Goal: Task Accomplishment & Management: Complete application form

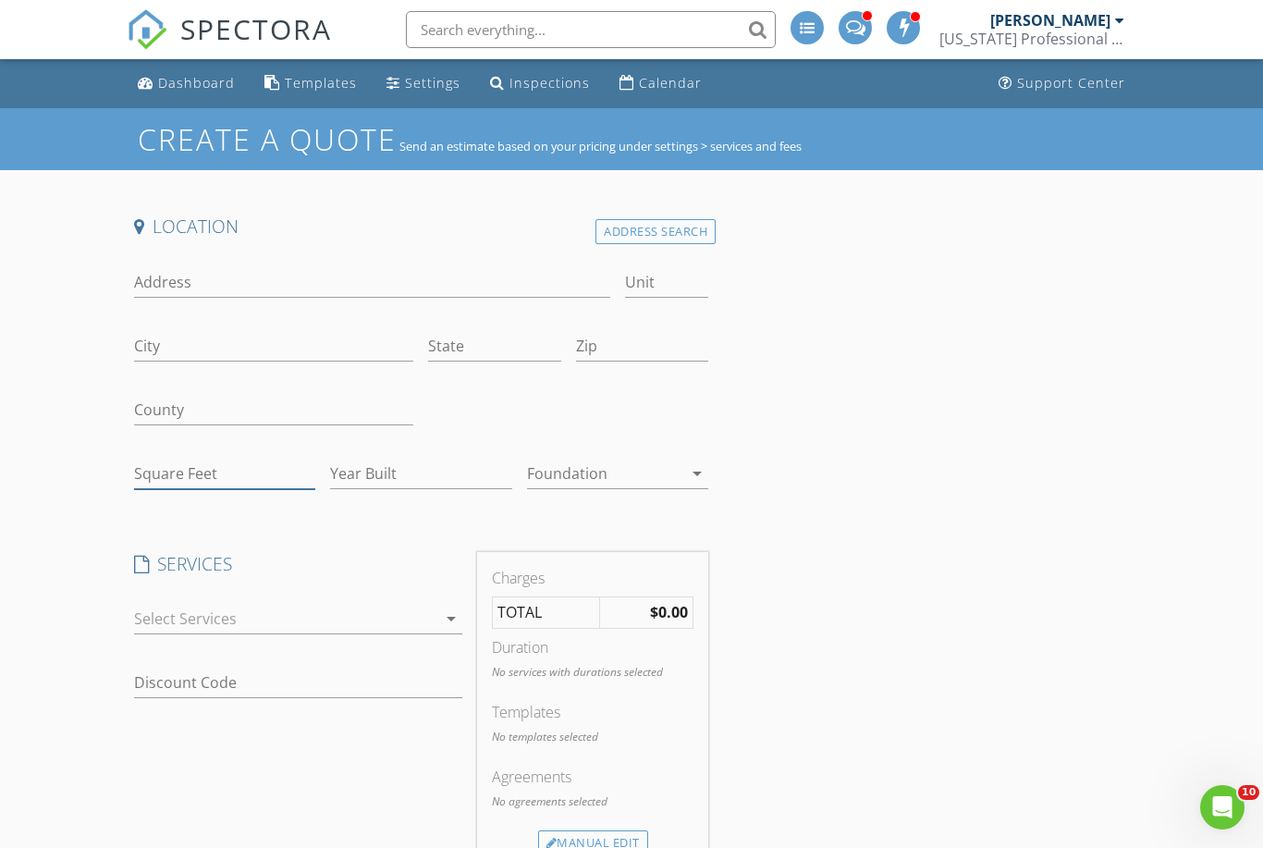
click at [206, 477] on input "Square Feet" at bounding box center [224, 474] width 181 height 31
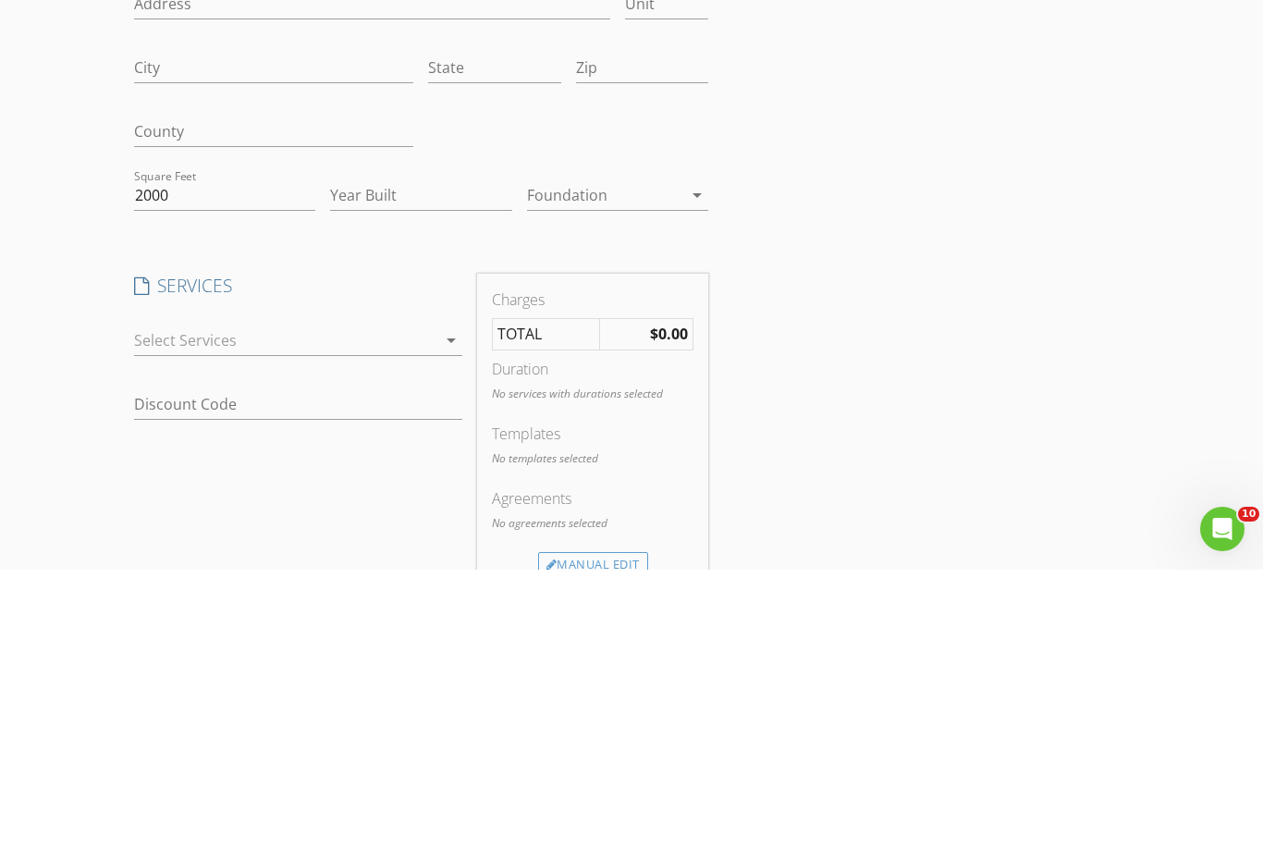
scroll to position [278, 0]
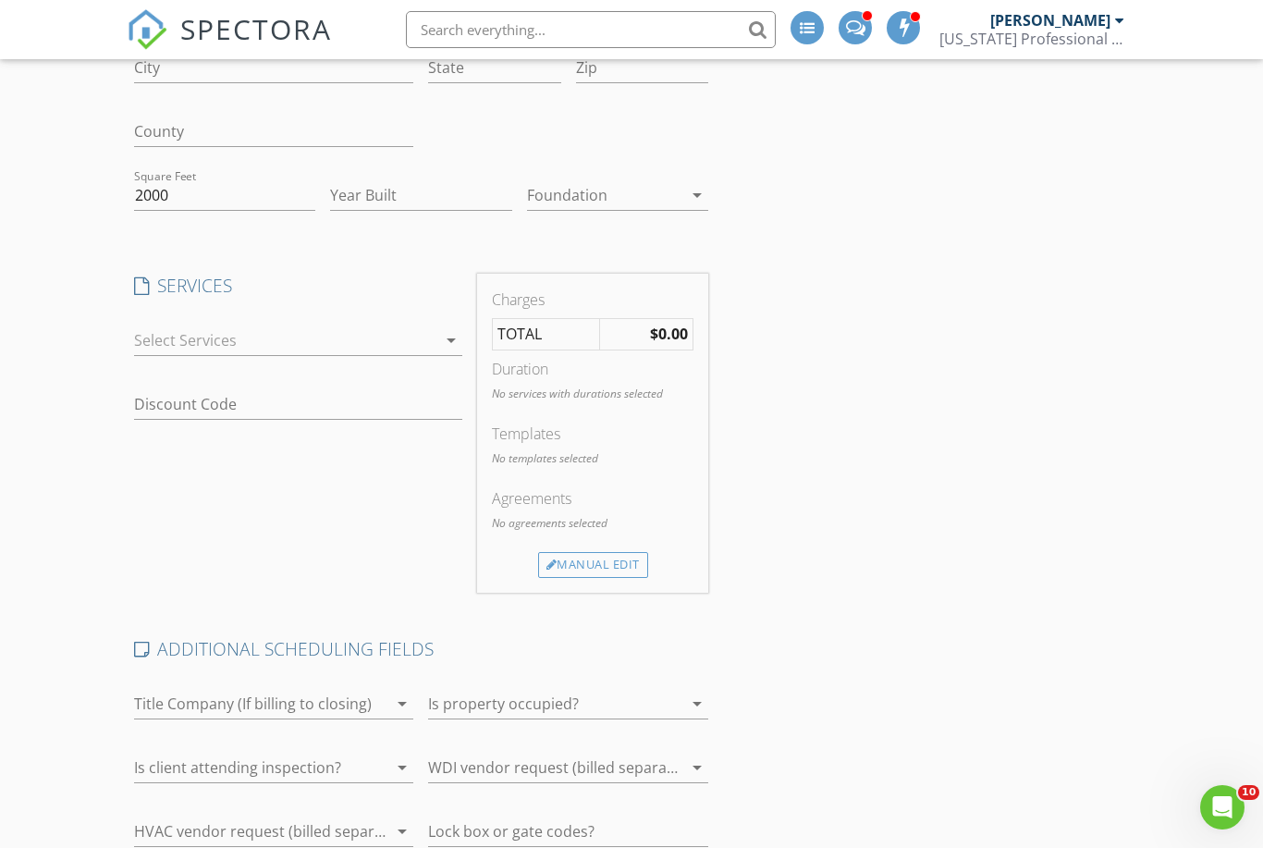
click at [392, 353] on div at bounding box center [285, 340] width 303 height 30
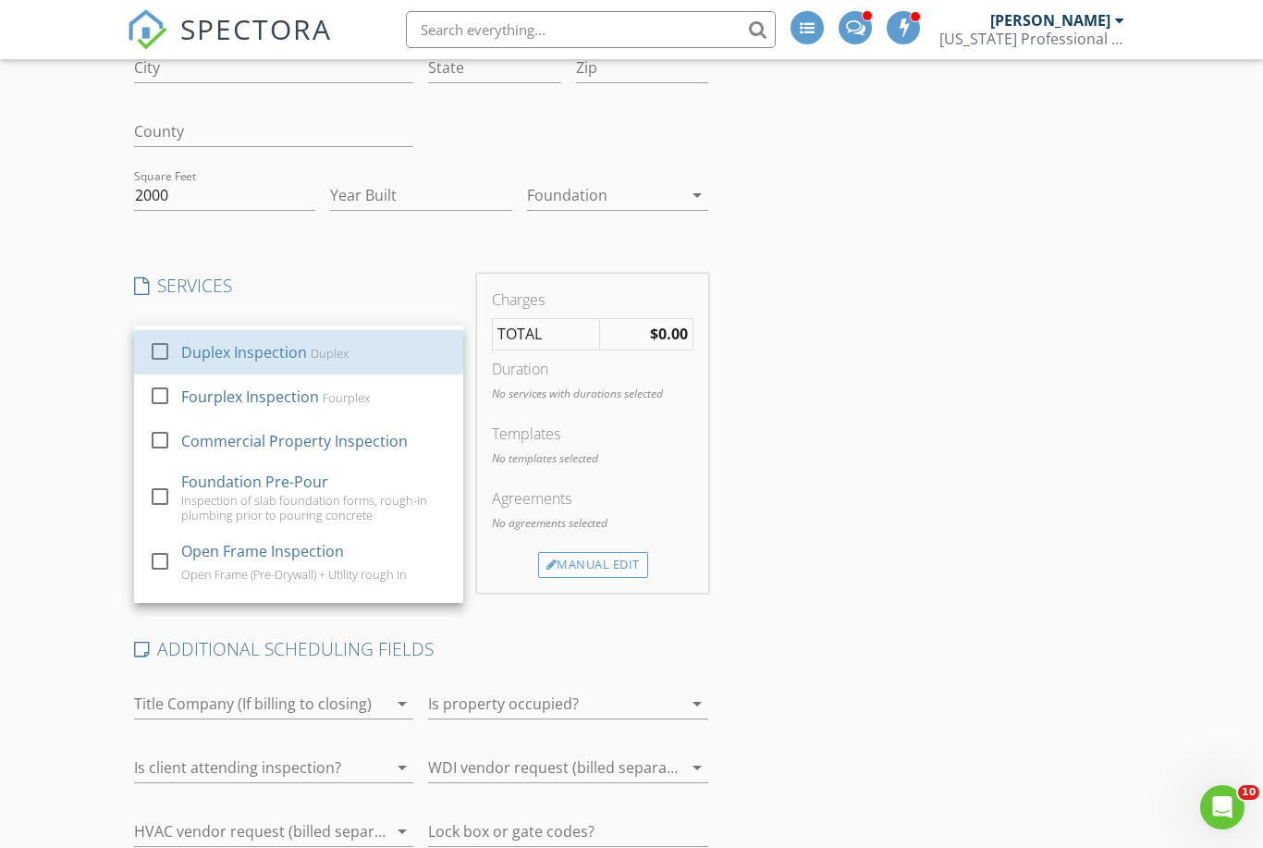
scroll to position [235, 0]
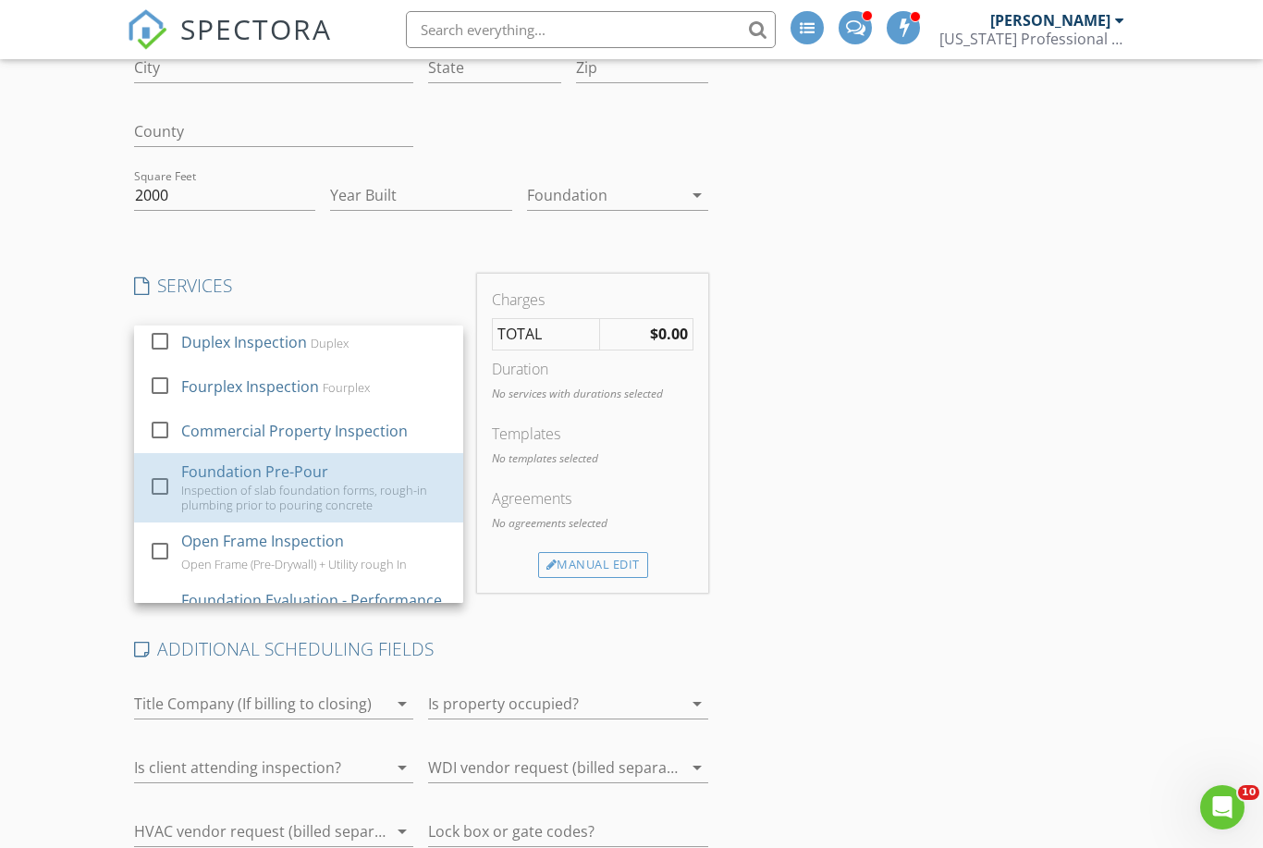
click at [321, 483] on div "Inspection of slab foundation forms, rough-in plumbing prior to pouring concrete" at bounding box center [314, 498] width 267 height 30
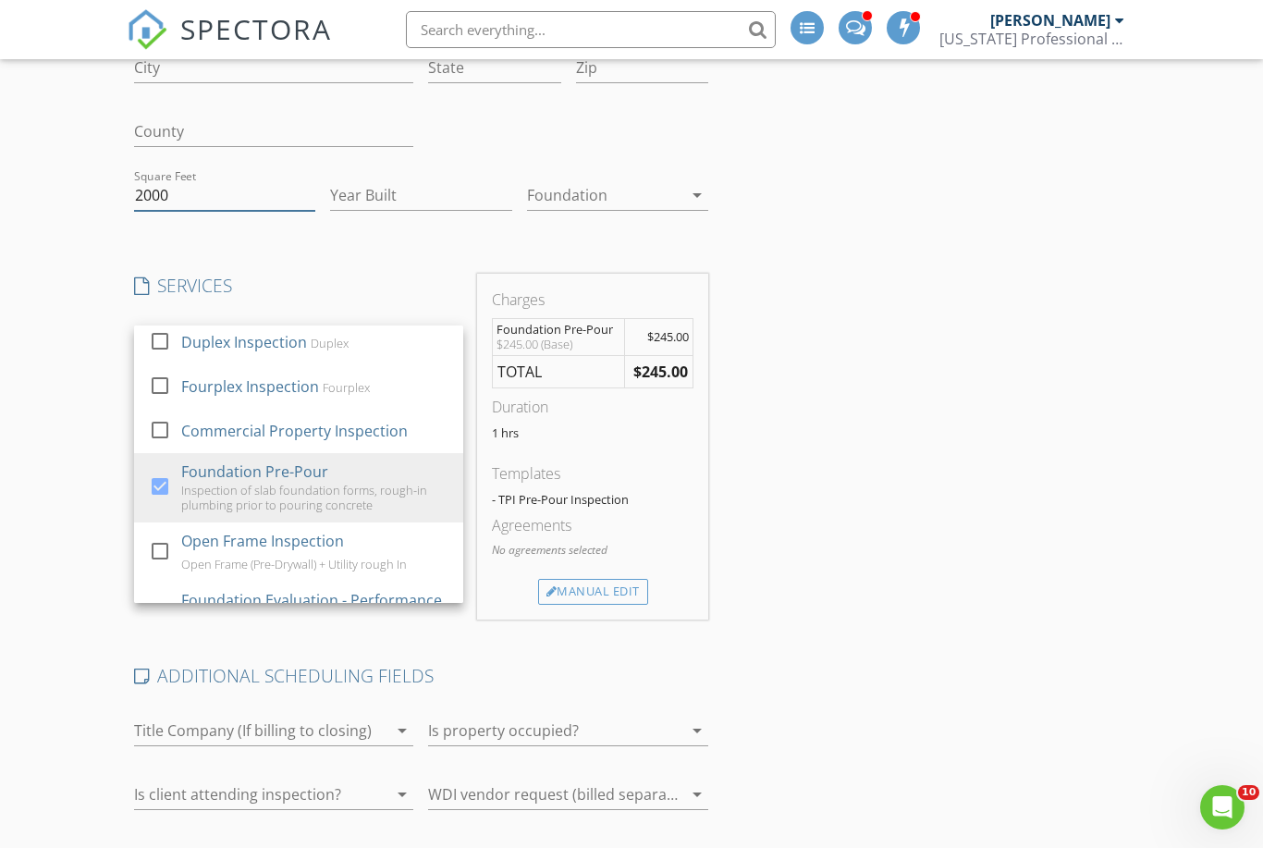
click at [228, 190] on input "2000" at bounding box center [224, 195] width 181 height 31
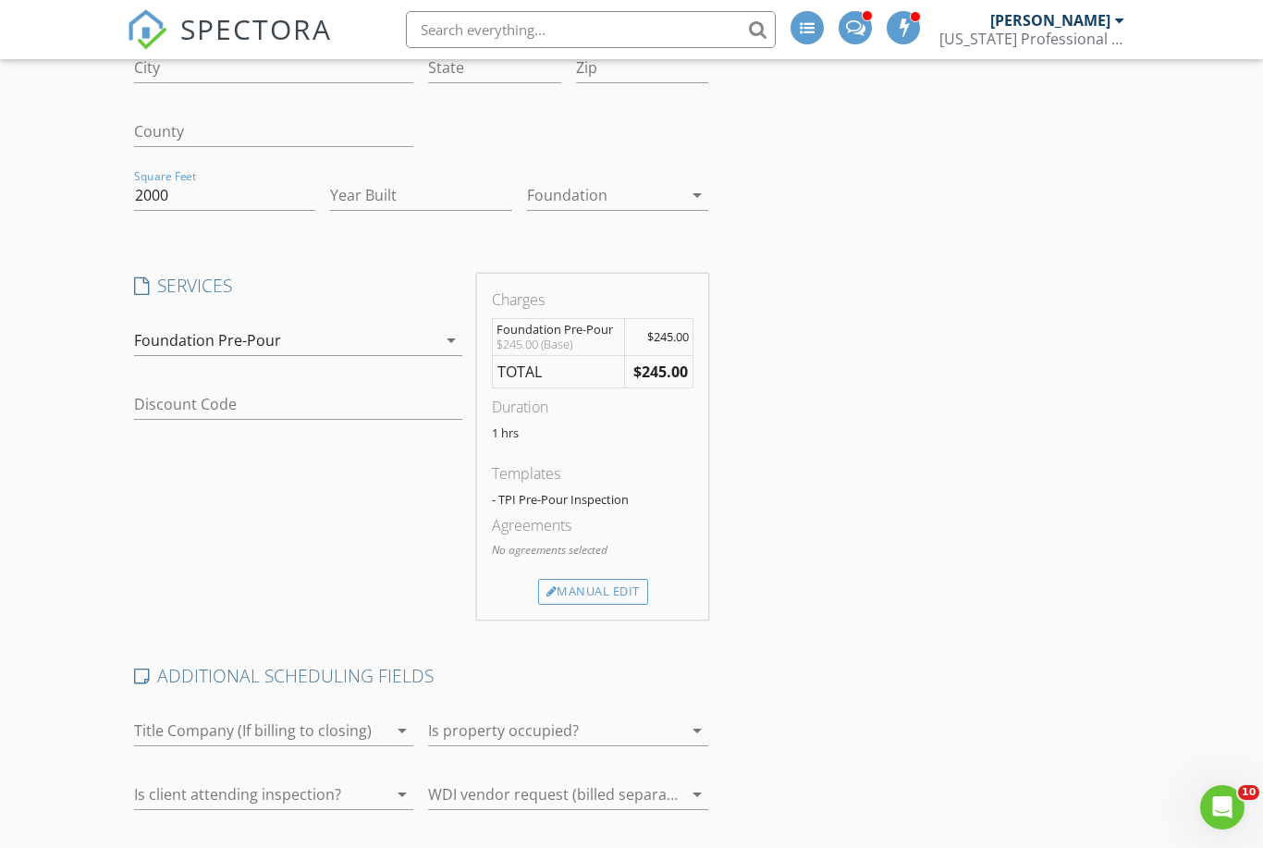
click at [430, 345] on div "Foundation Pre-Pour" at bounding box center [285, 340] width 303 height 30
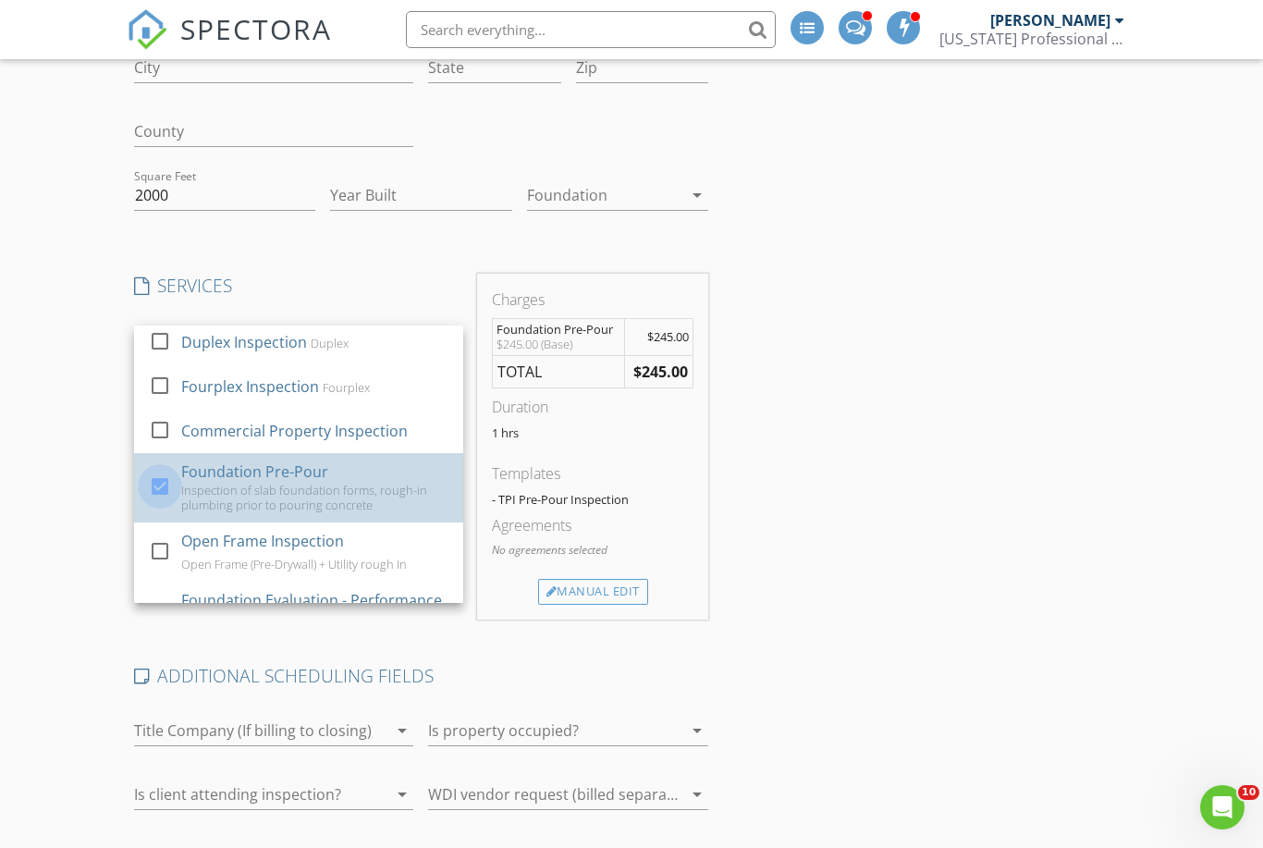
click at [156, 471] on div at bounding box center [159, 486] width 31 height 31
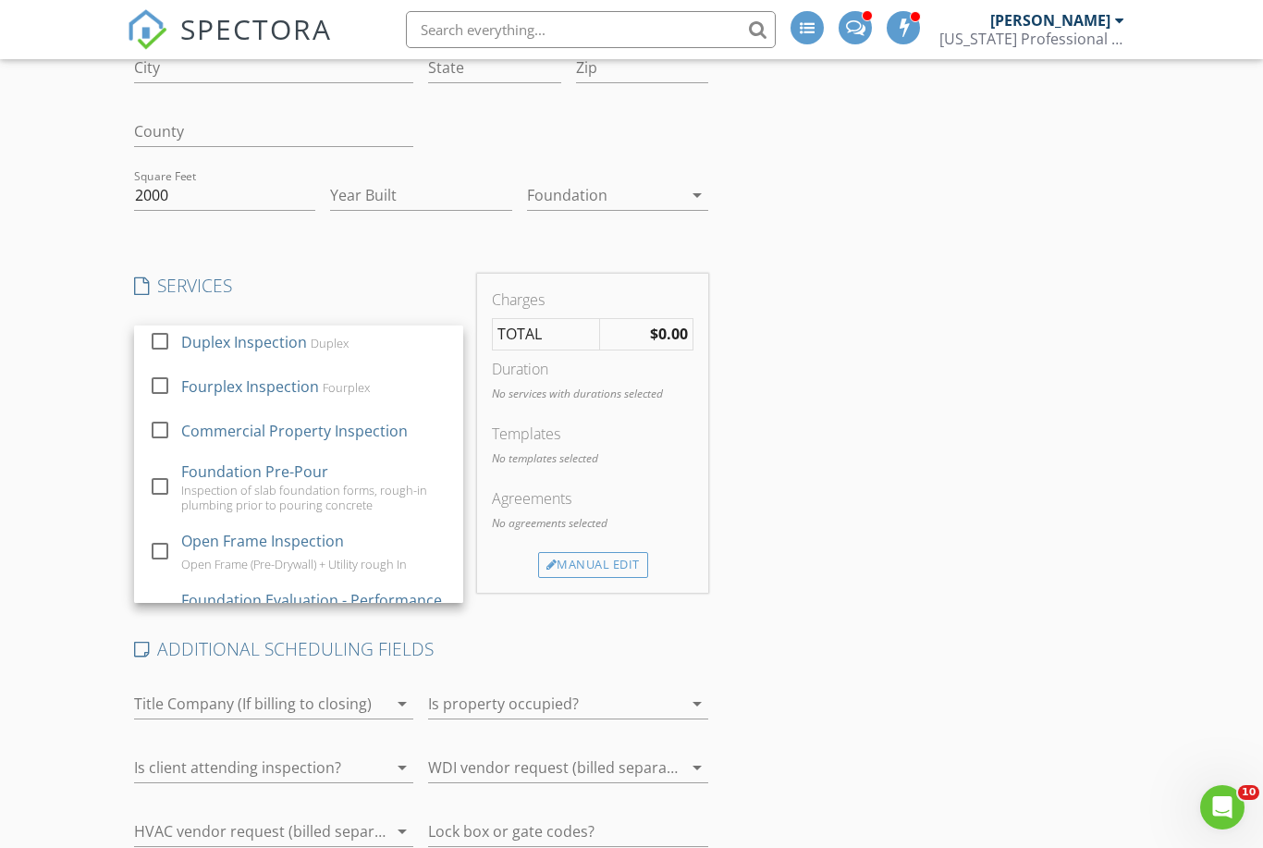
click at [902, 511] on div "Location Address Search Address Unit City State Zip County Square Feet 2000 Yea…" at bounding box center [632, 559] width 1011 height 1246
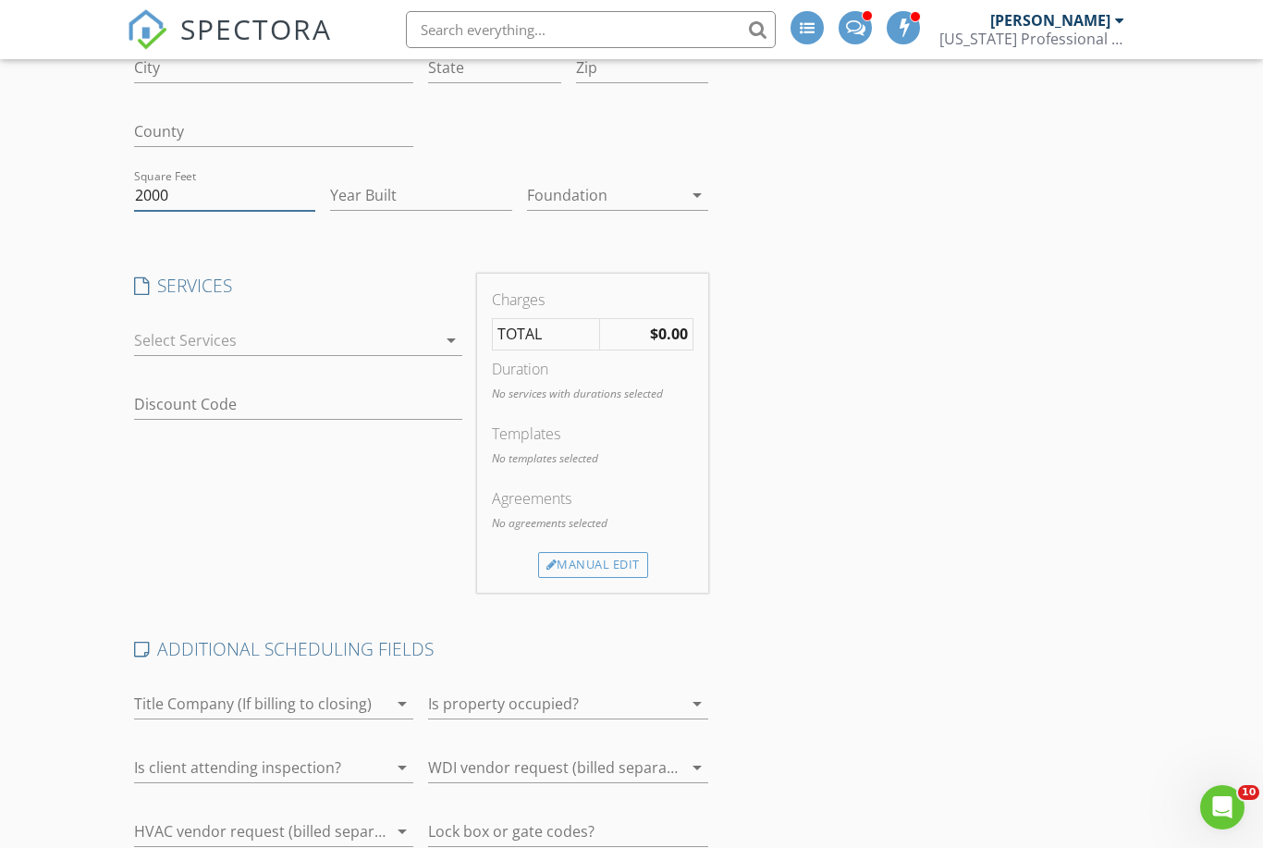
click at [252, 198] on input "2000" at bounding box center [224, 195] width 181 height 31
type input "2"
type input "3000"
click at [904, 535] on div "Location Address Search Address Unit City State Zip County Square Feet 3000 Yea…" at bounding box center [632, 559] width 1011 height 1246
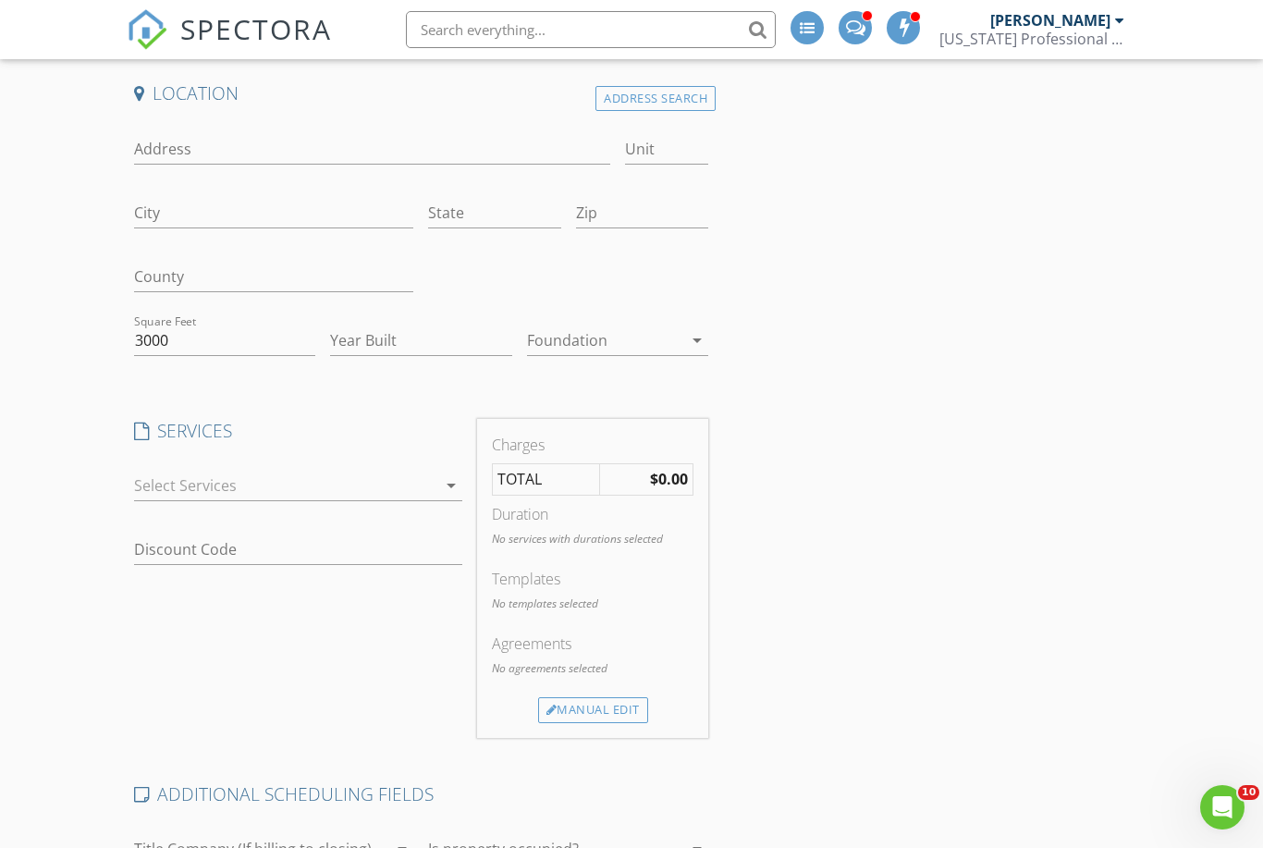
scroll to position [124, 0]
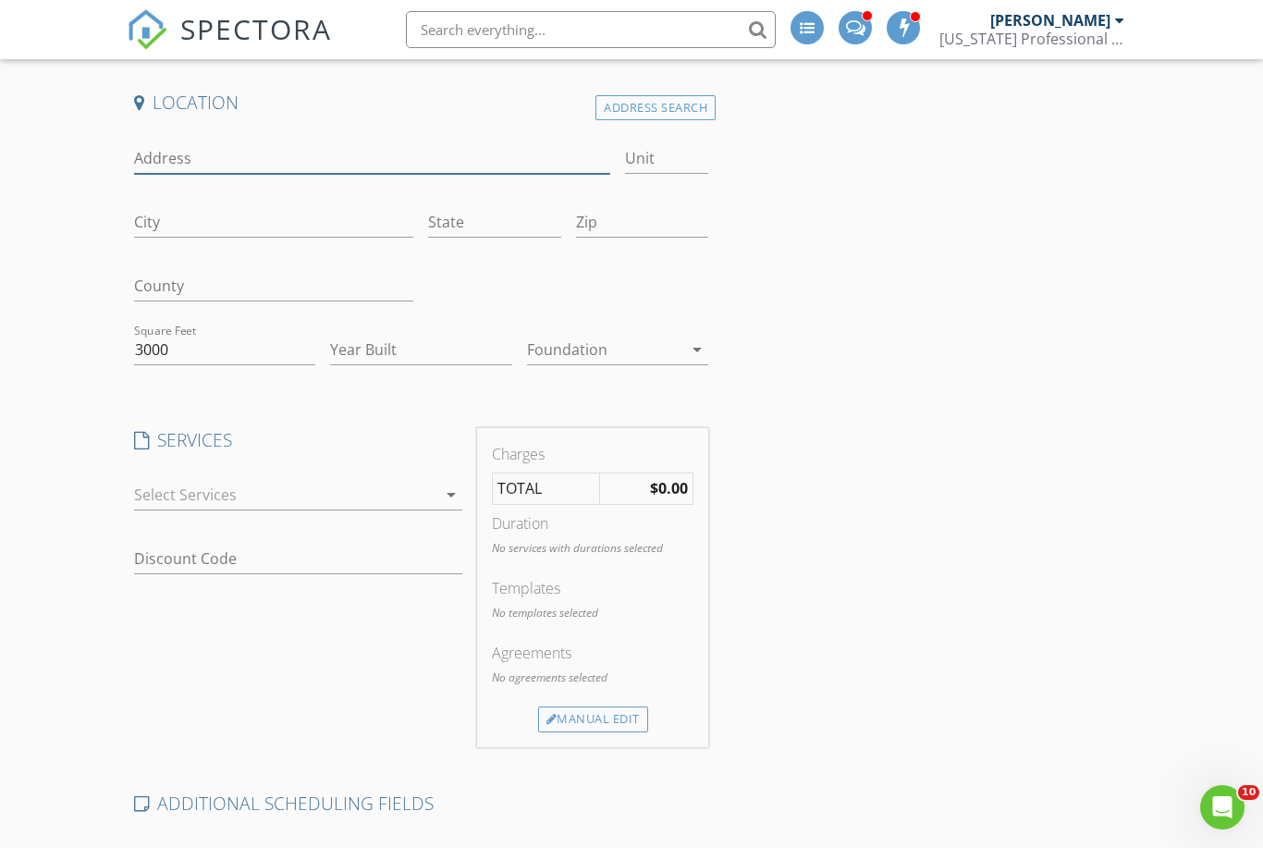
click at [336, 147] on input "Address" at bounding box center [372, 158] width 476 height 31
type input "3007 cortez st"
click at [664, 223] on input "Zip" at bounding box center [642, 222] width 132 height 31
type input "77845"
click at [693, 115] on div "Address Search" at bounding box center [655, 107] width 120 height 25
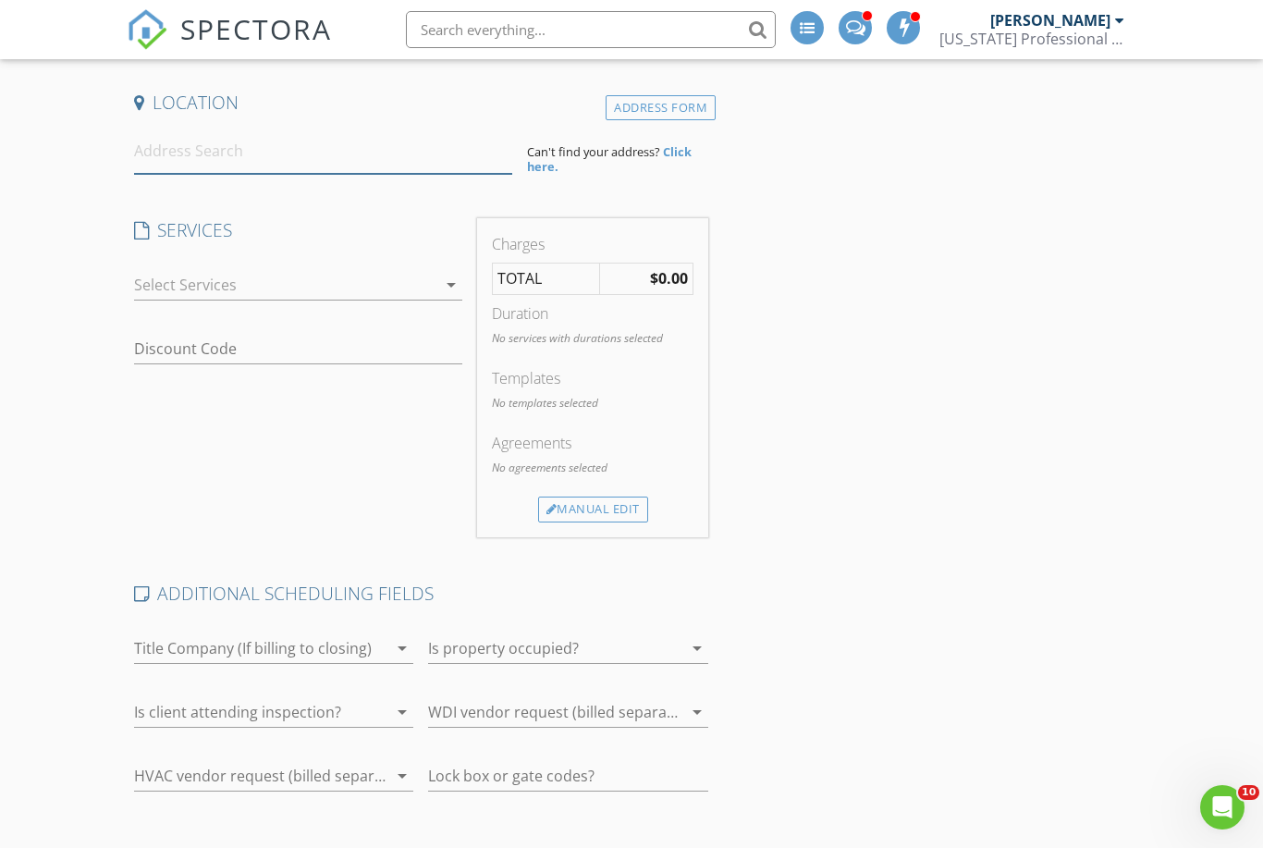
click at [364, 149] on input at bounding box center [323, 151] width 378 height 45
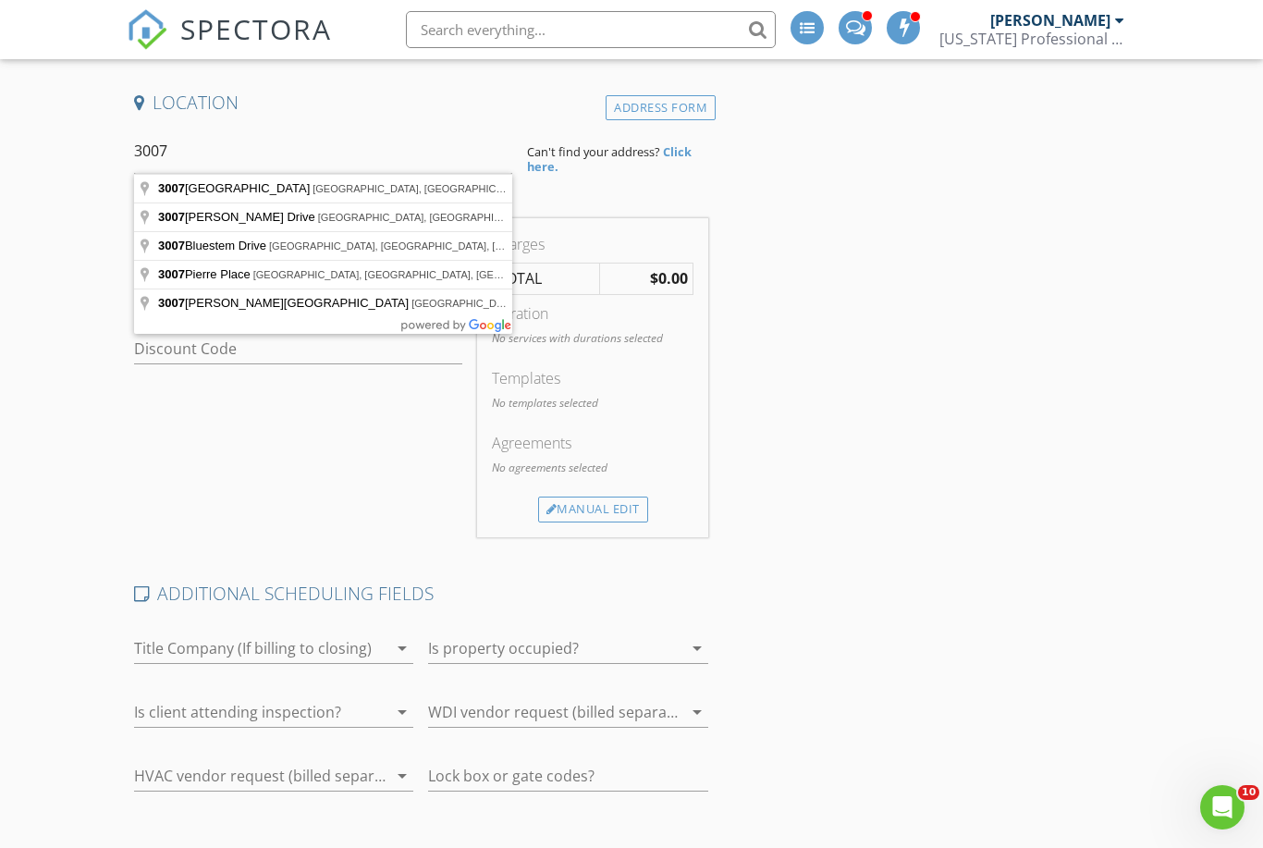
type input "3007 Longmire Drive, College Station, TX, USA"
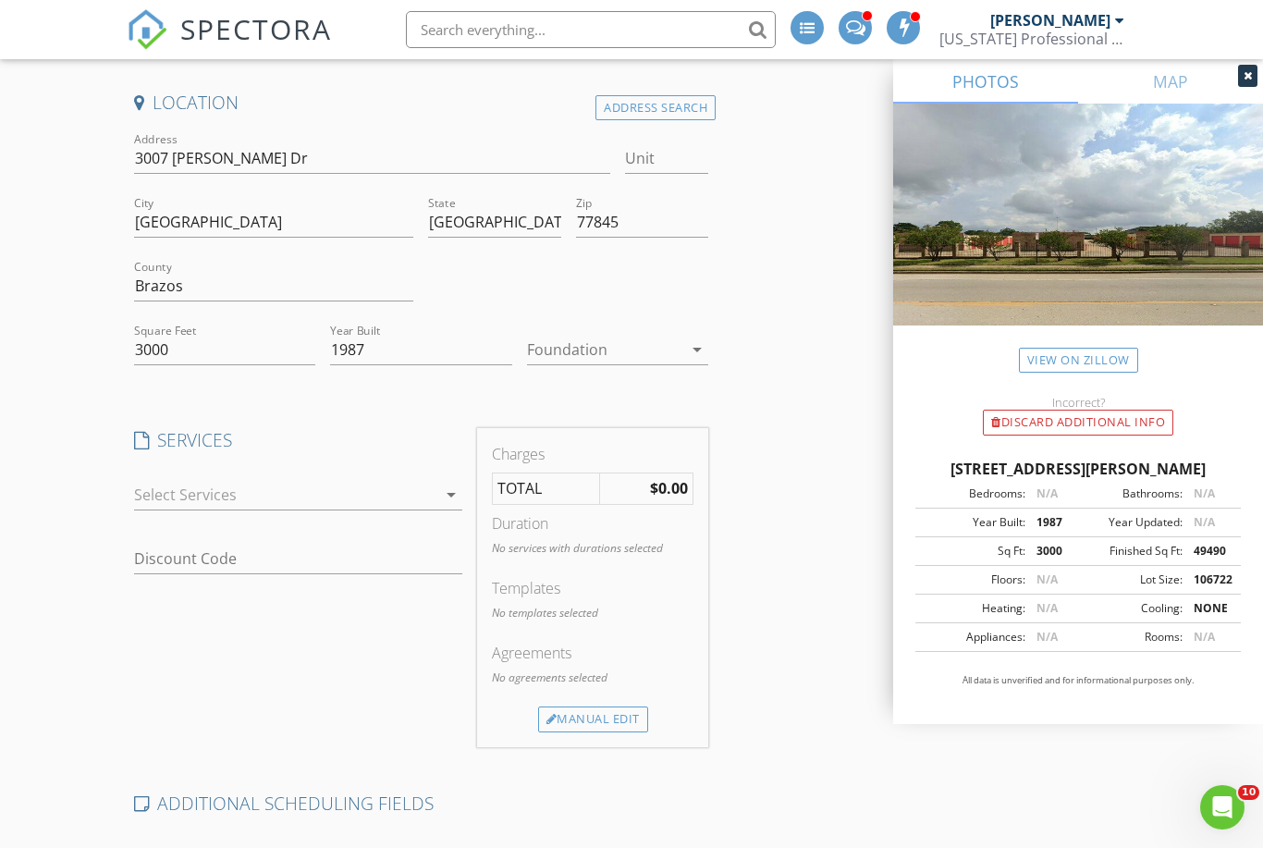
click at [327, 481] on div at bounding box center [285, 495] width 303 height 30
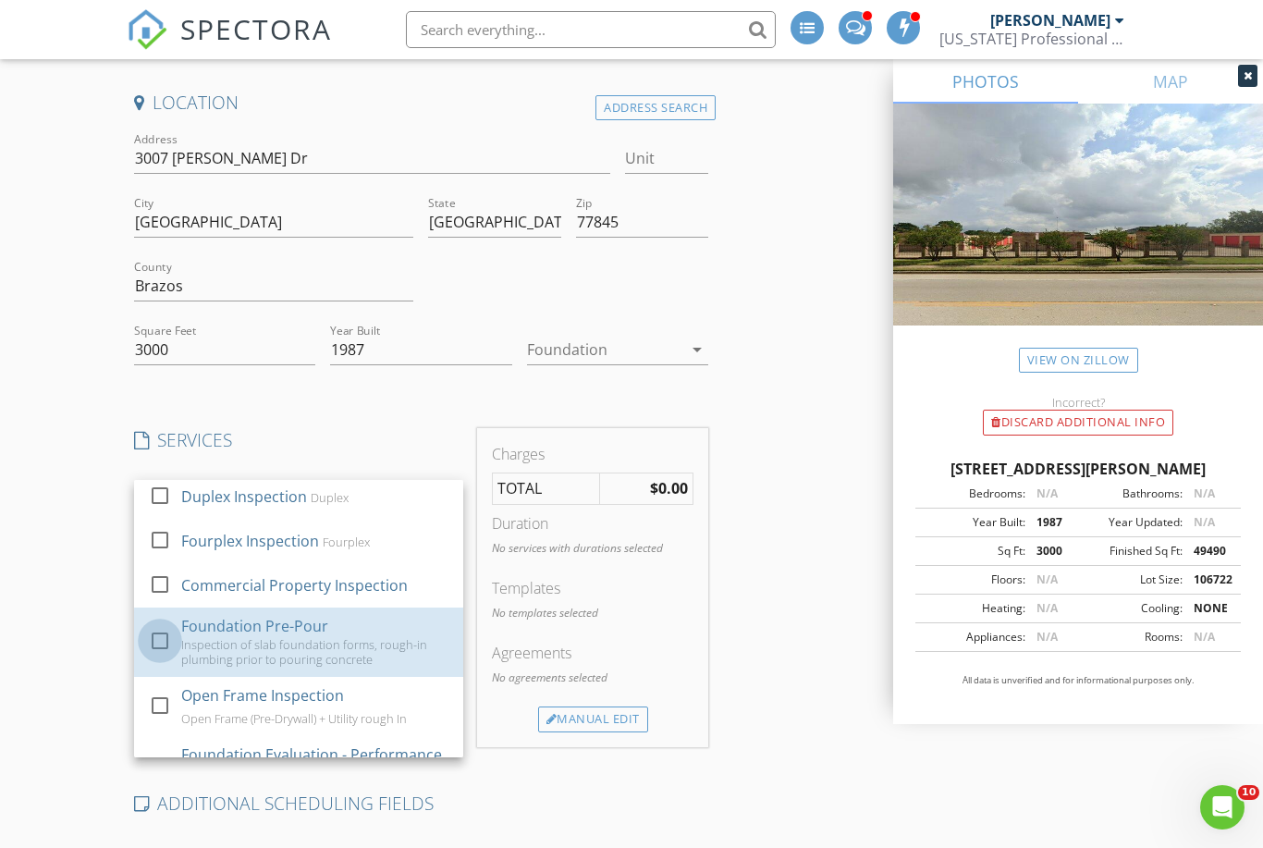
click at [165, 625] on div at bounding box center [159, 640] width 31 height 31
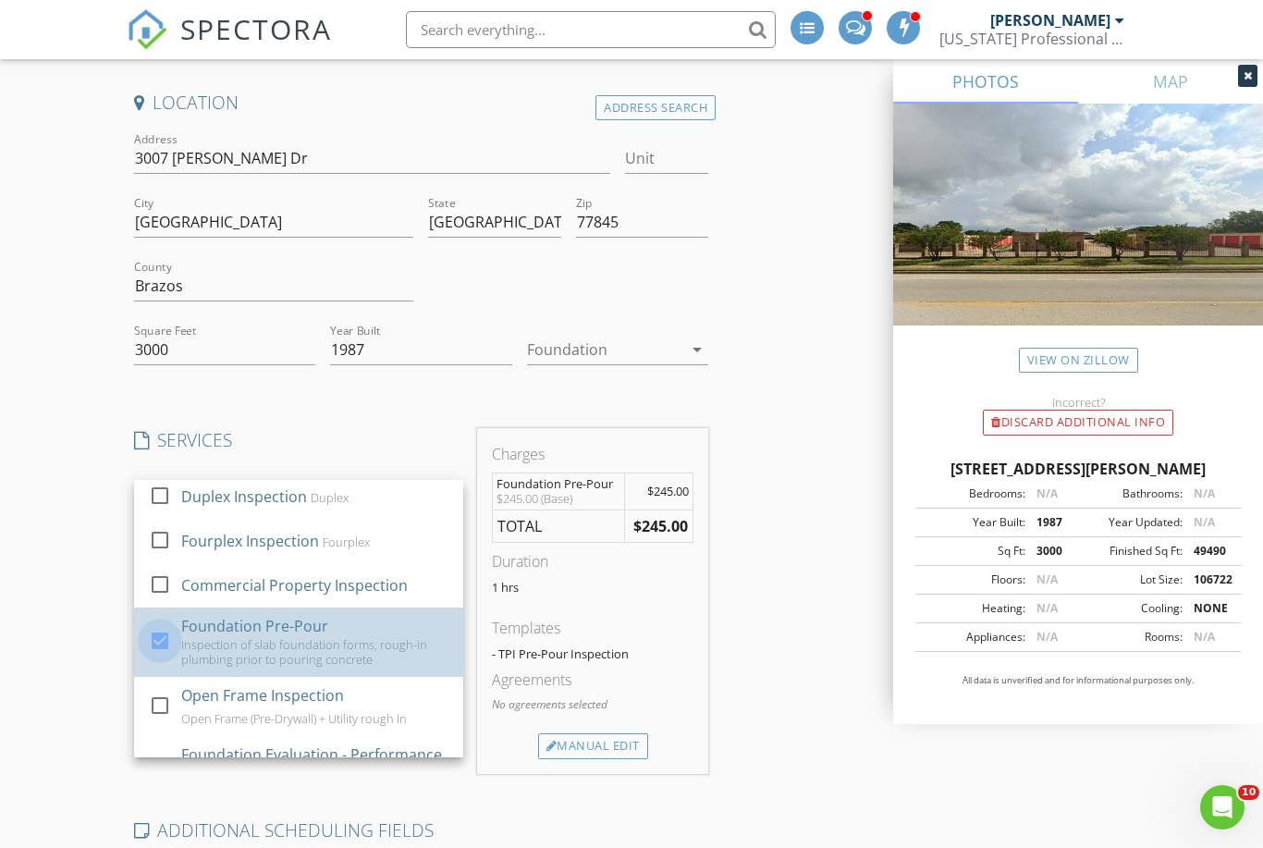
click at [161, 625] on div at bounding box center [159, 640] width 31 height 31
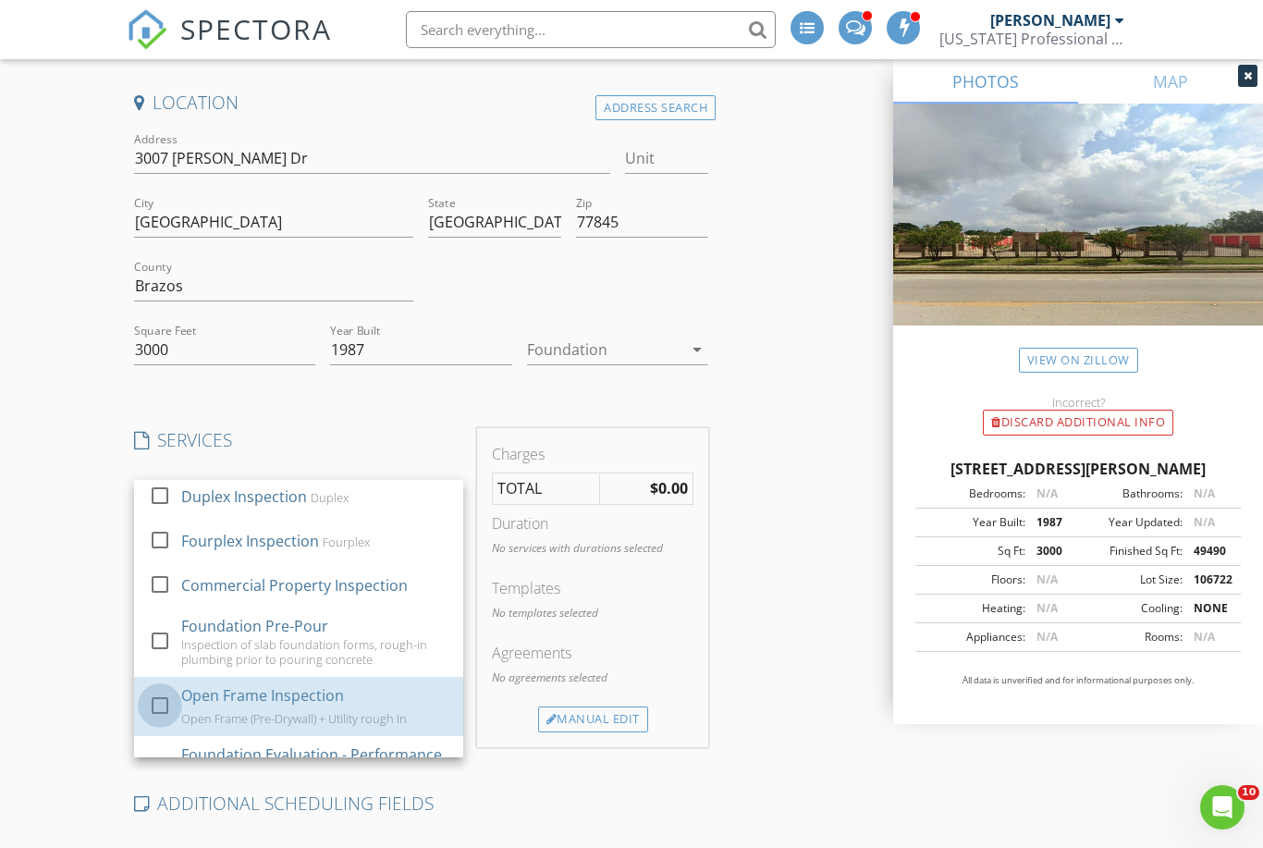
click at [162, 689] on div at bounding box center [159, 704] width 31 height 31
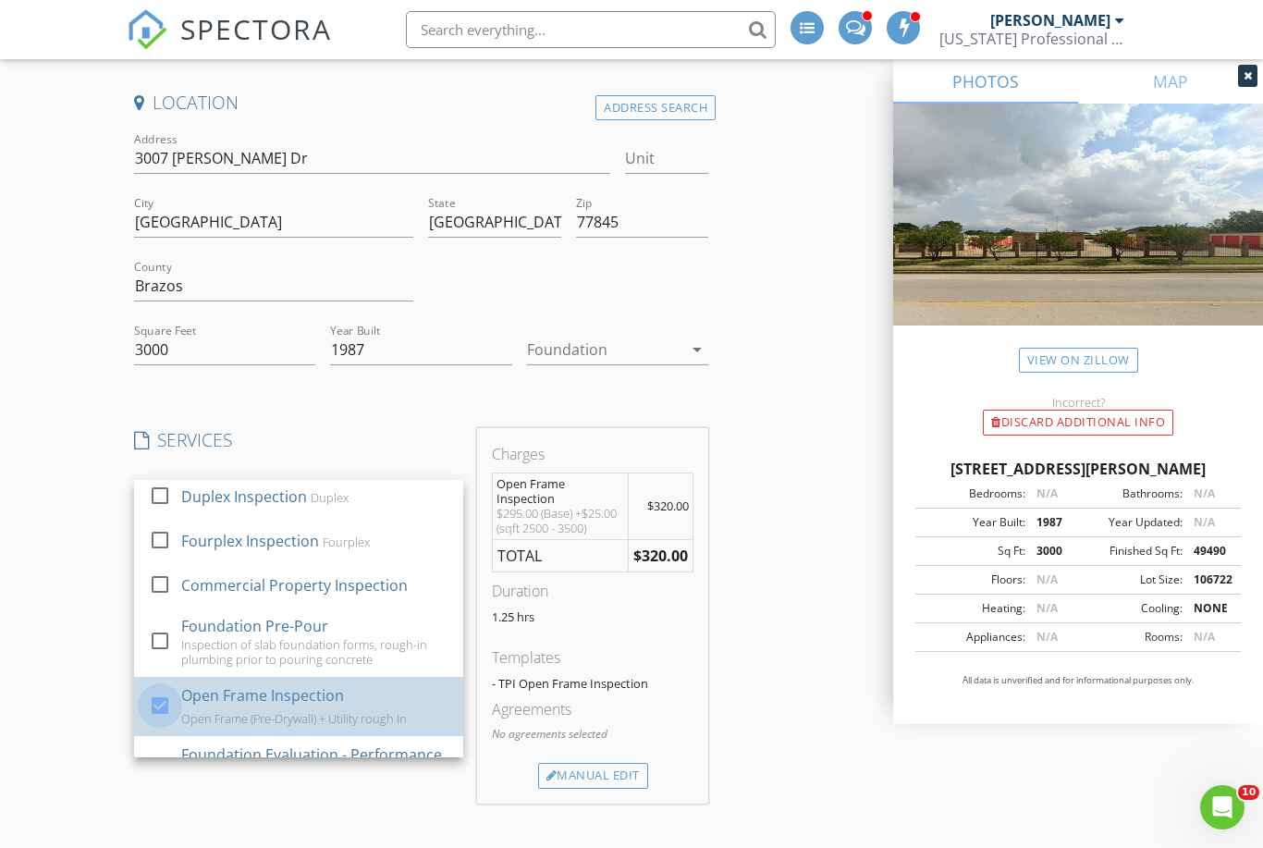
click at [165, 689] on div at bounding box center [159, 704] width 31 height 31
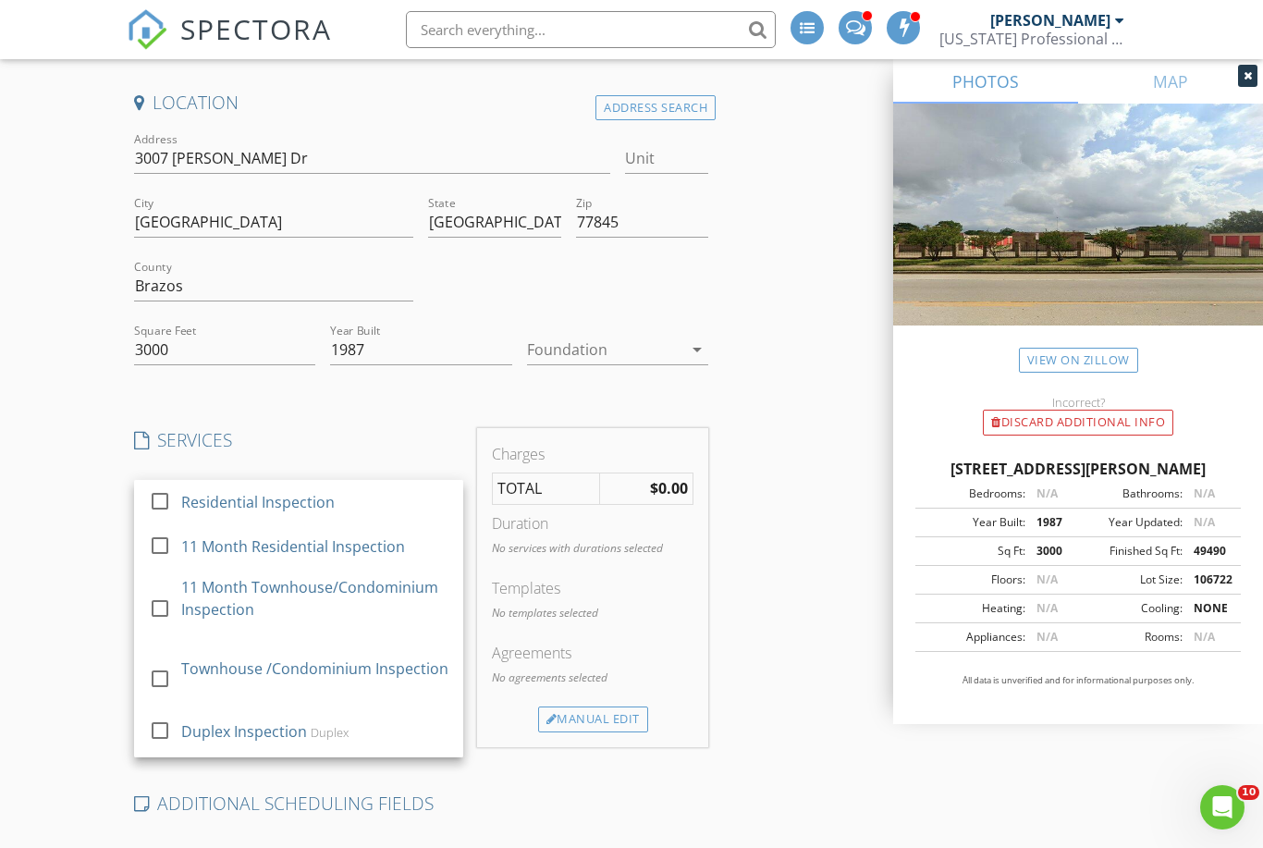
scroll to position [0, 0]
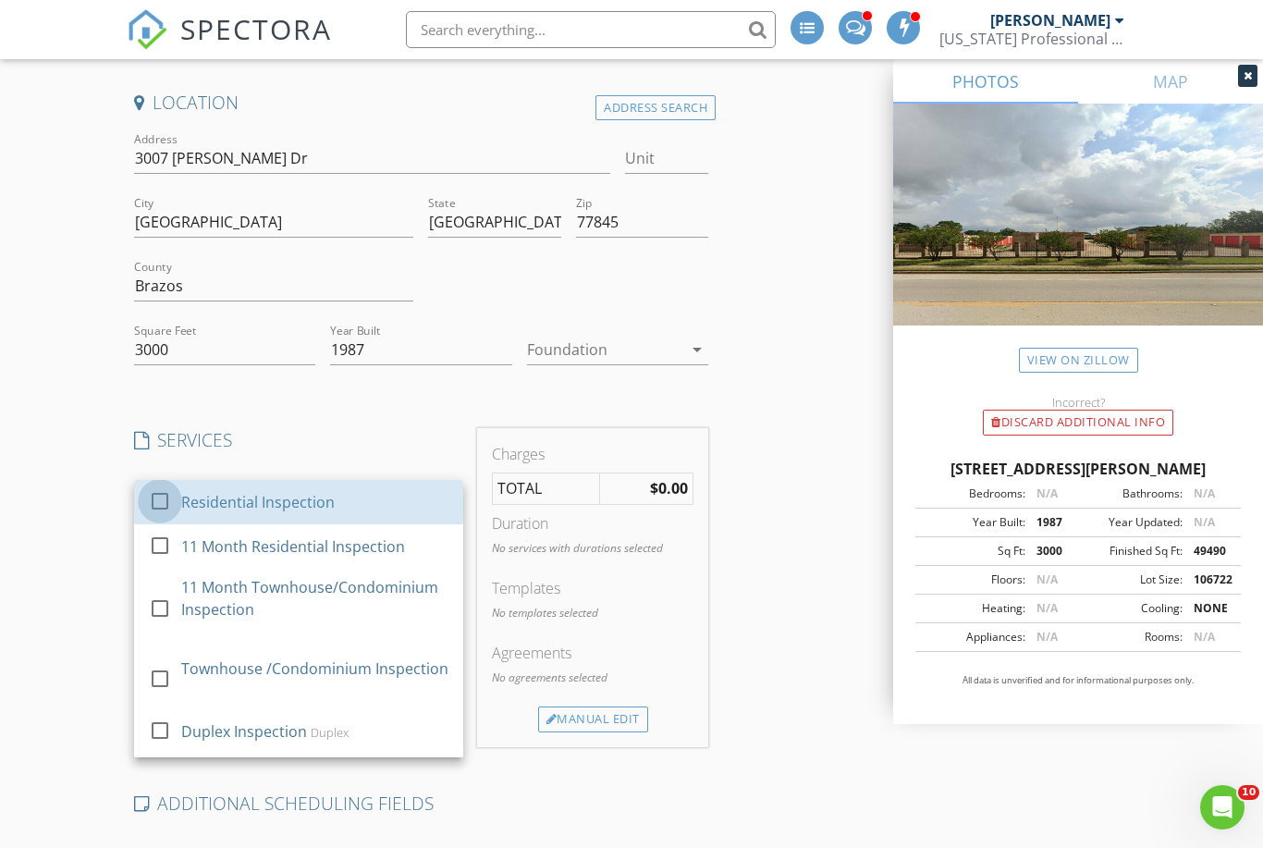
click at [170, 508] on div at bounding box center [159, 499] width 31 height 31
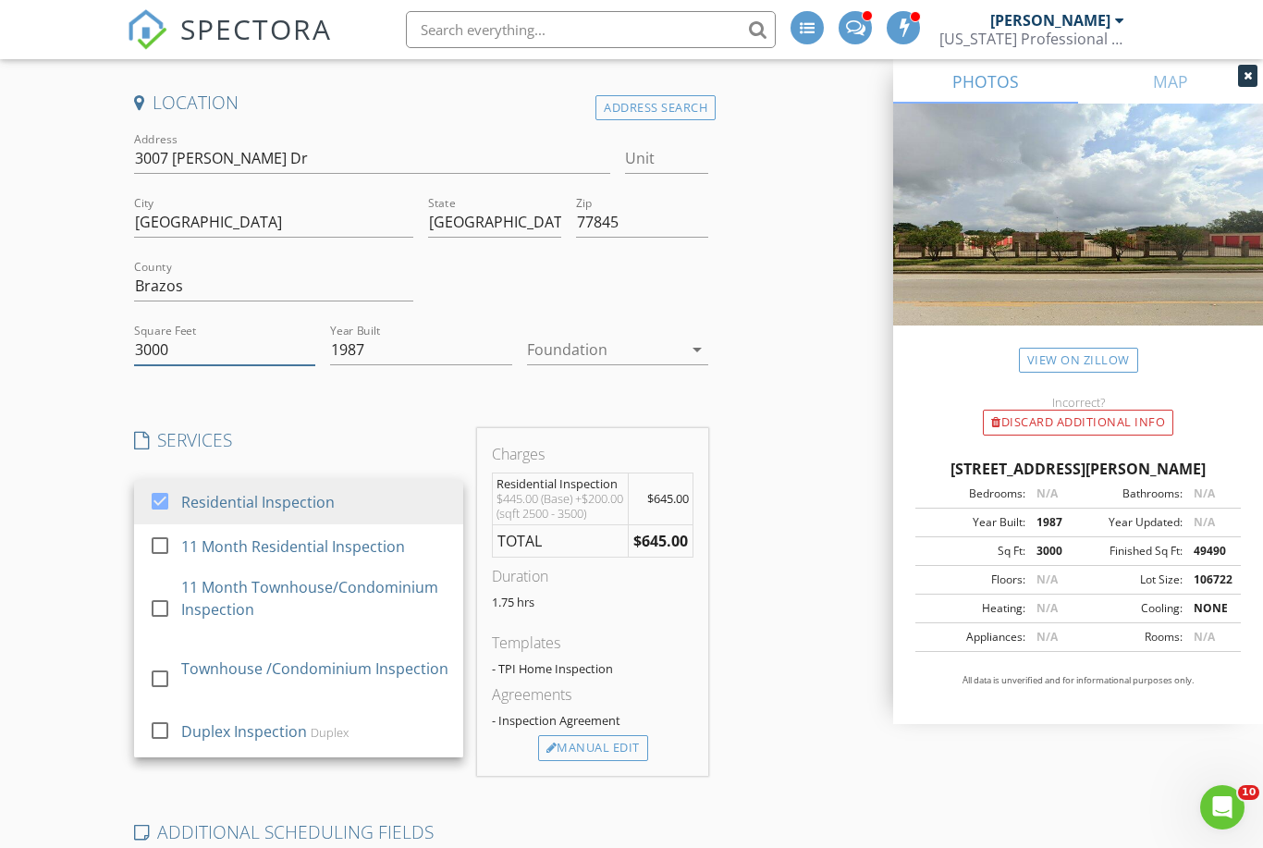
click at [212, 355] on input "3000" at bounding box center [224, 350] width 181 height 31
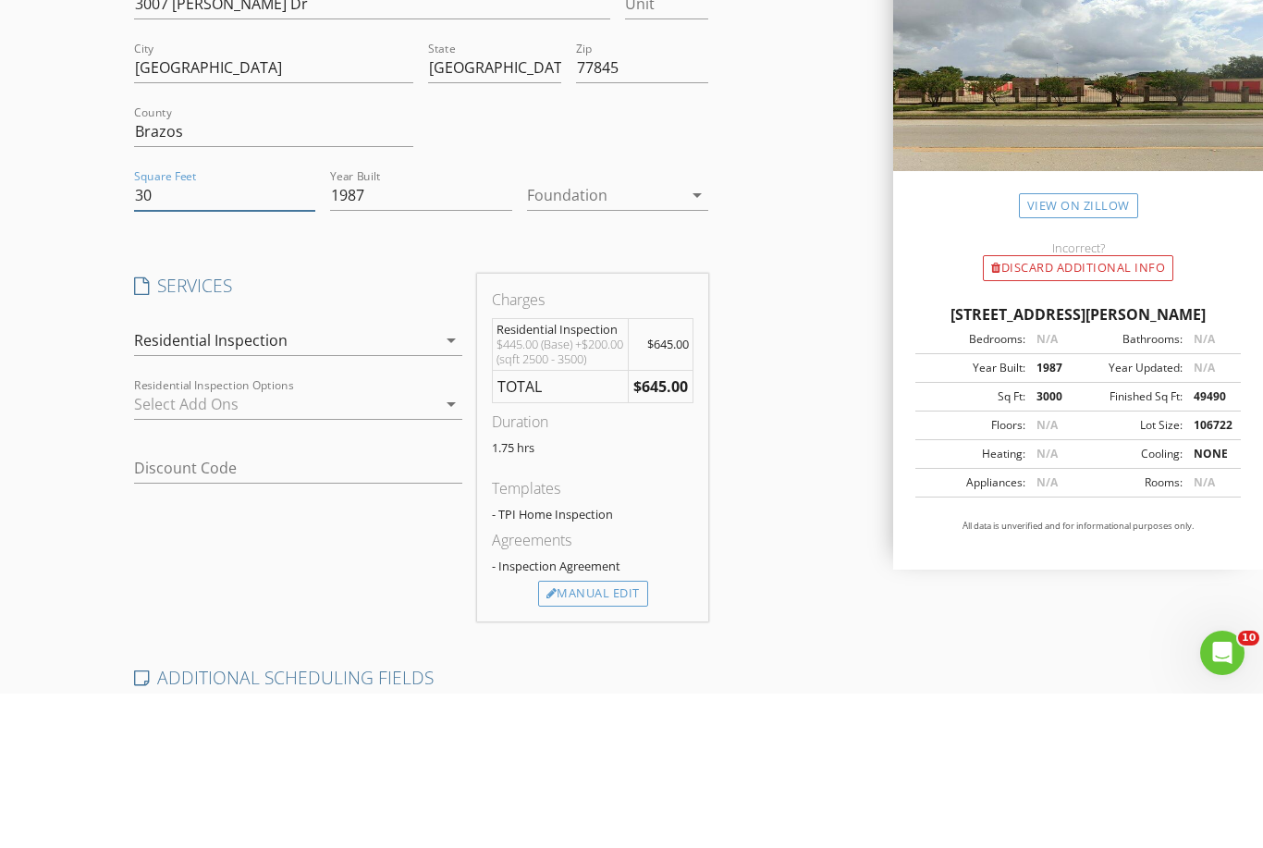
type input "3"
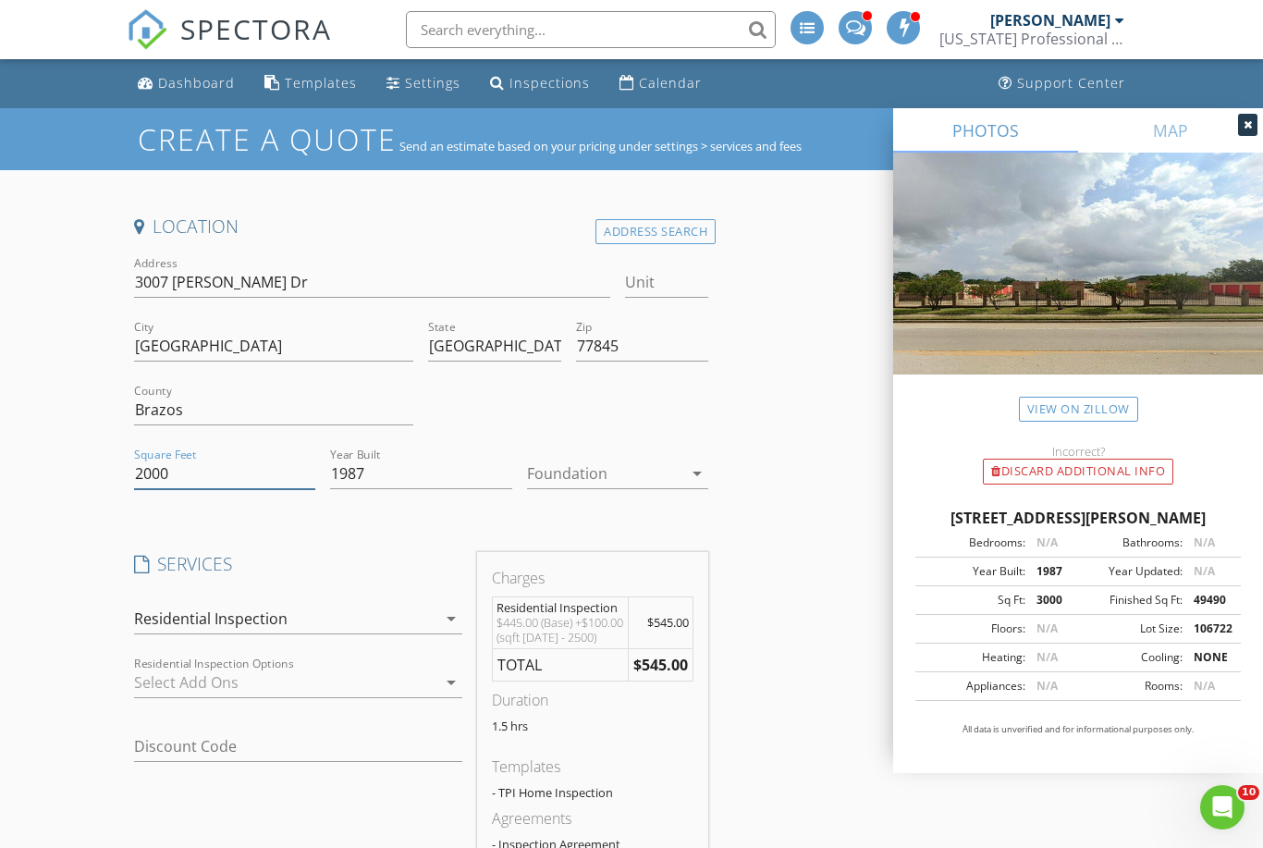
type input "2000"
click at [197, 84] on div "Dashboard" at bounding box center [196, 83] width 77 height 18
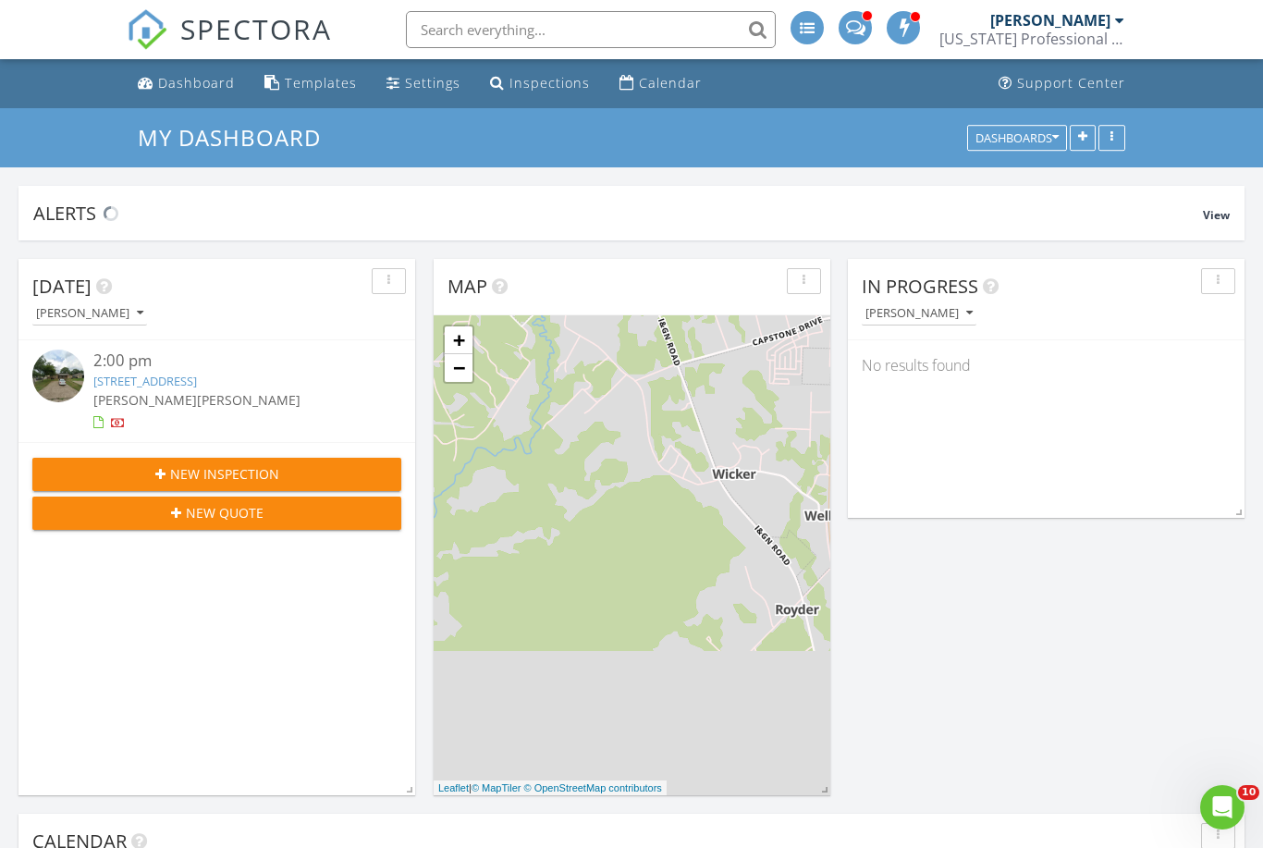
scroll to position [1499, 1264]
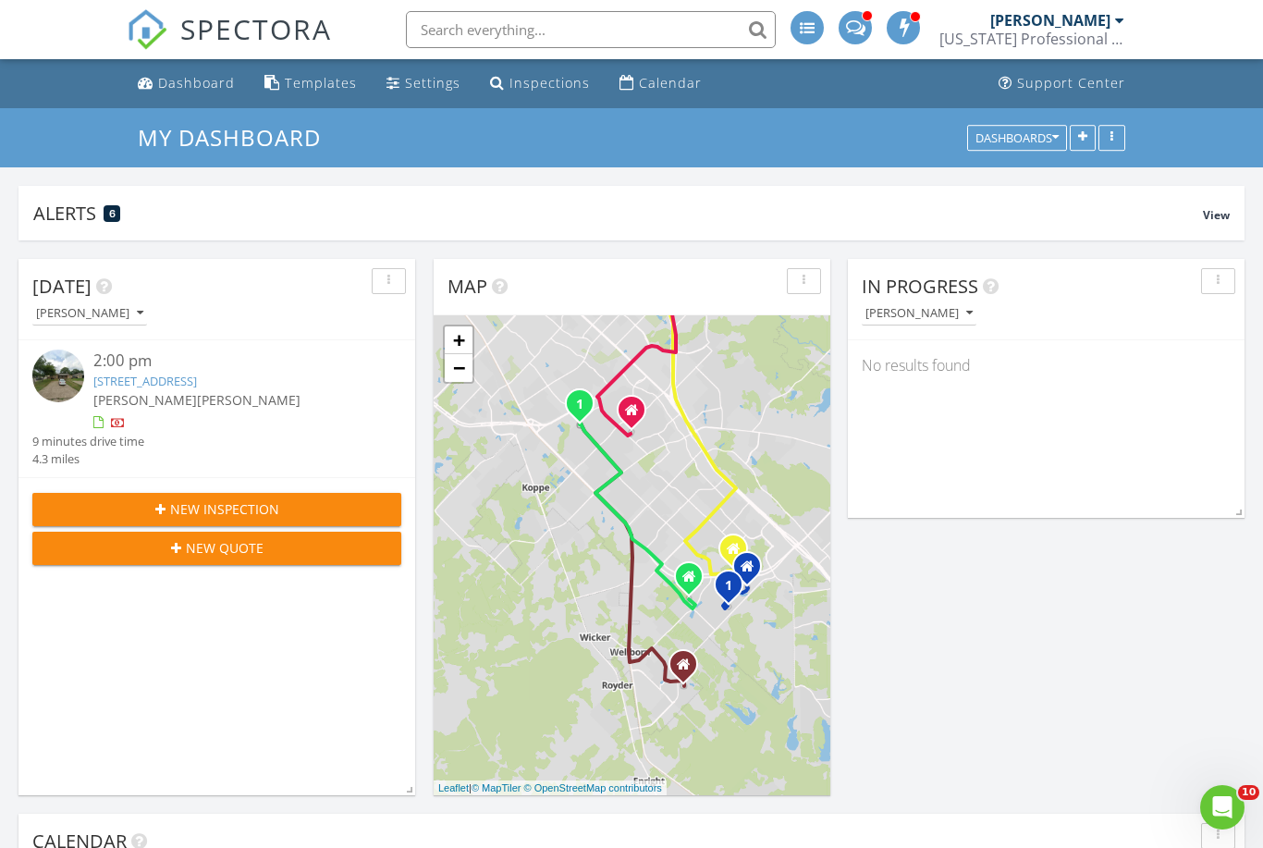
click at [190, 77] on div "Dashboard" at bounding box center [196, 83] width 77 height 18
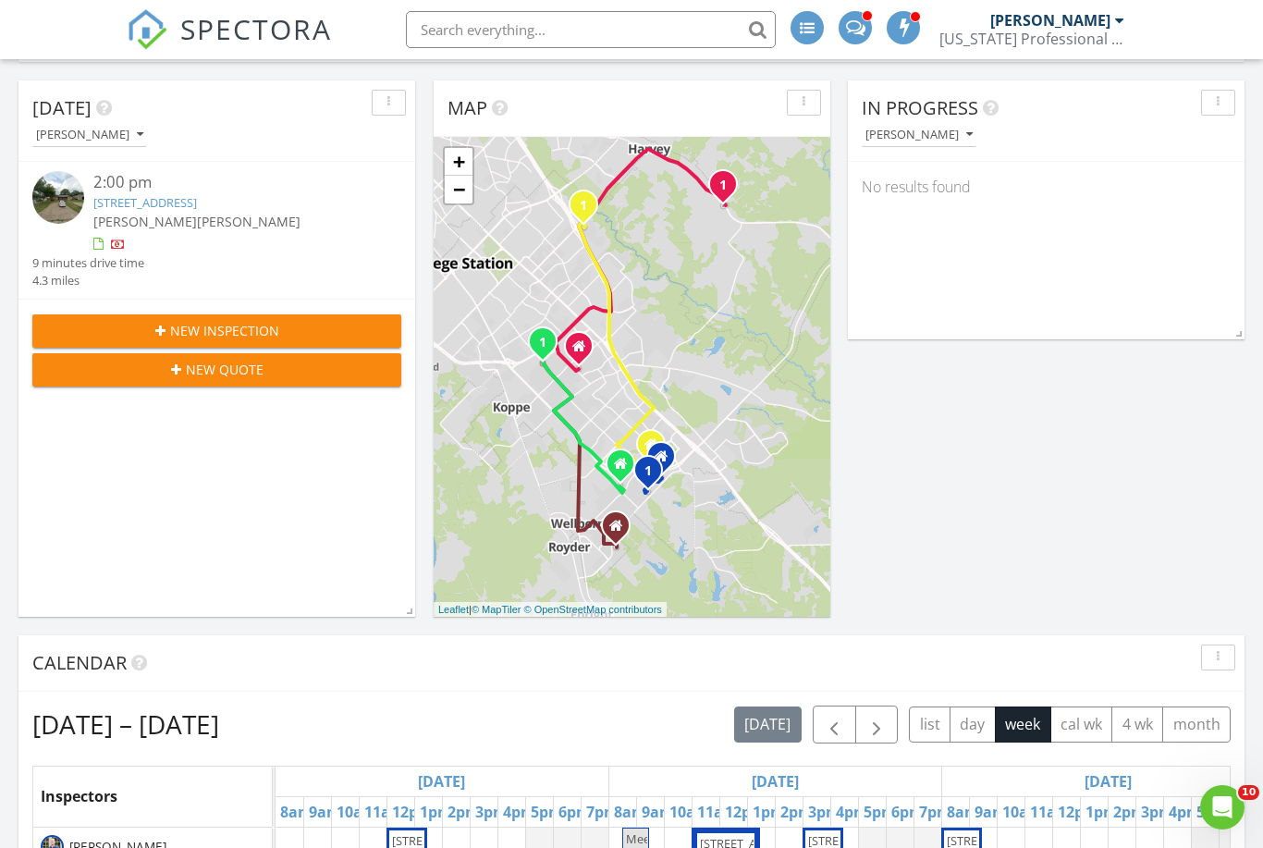
scroll to position [9, 9]
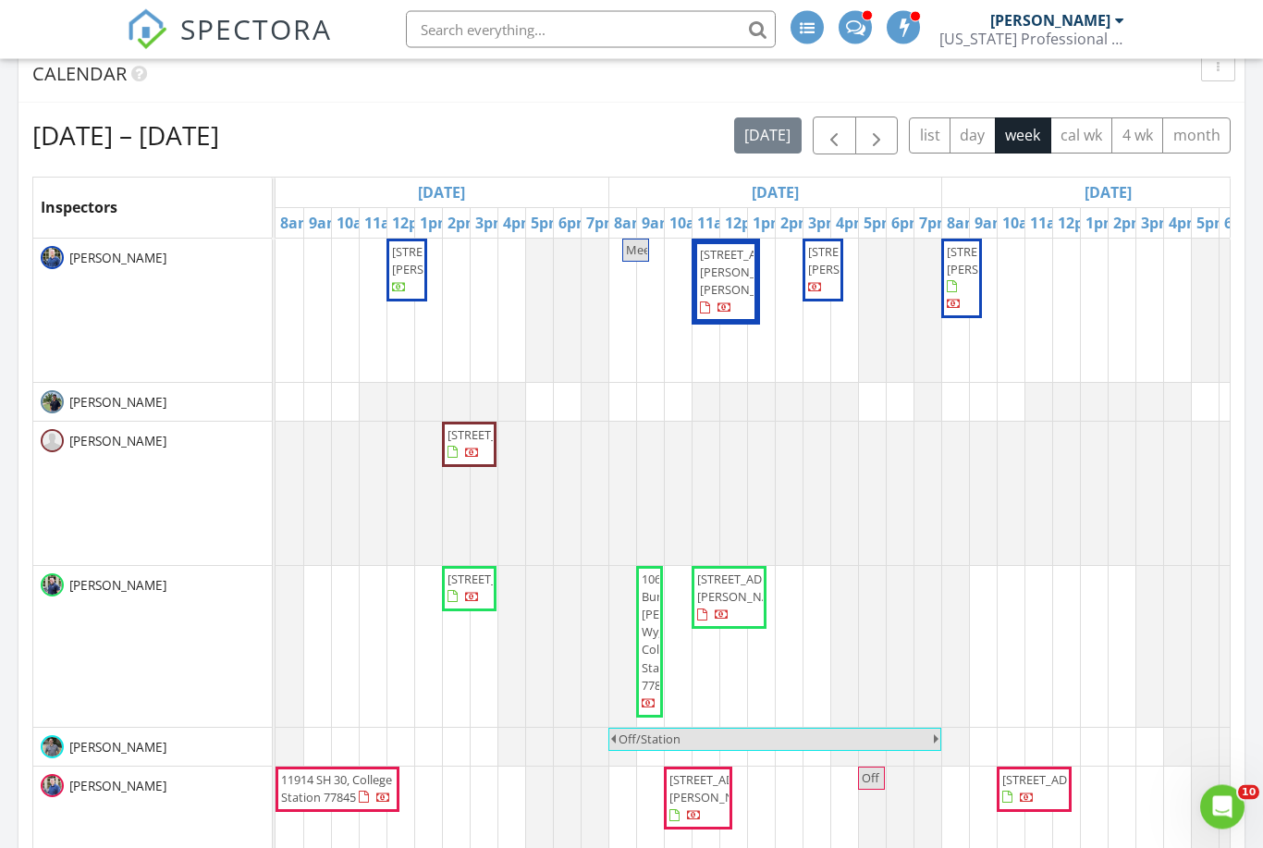
scroll to position [767, 0]
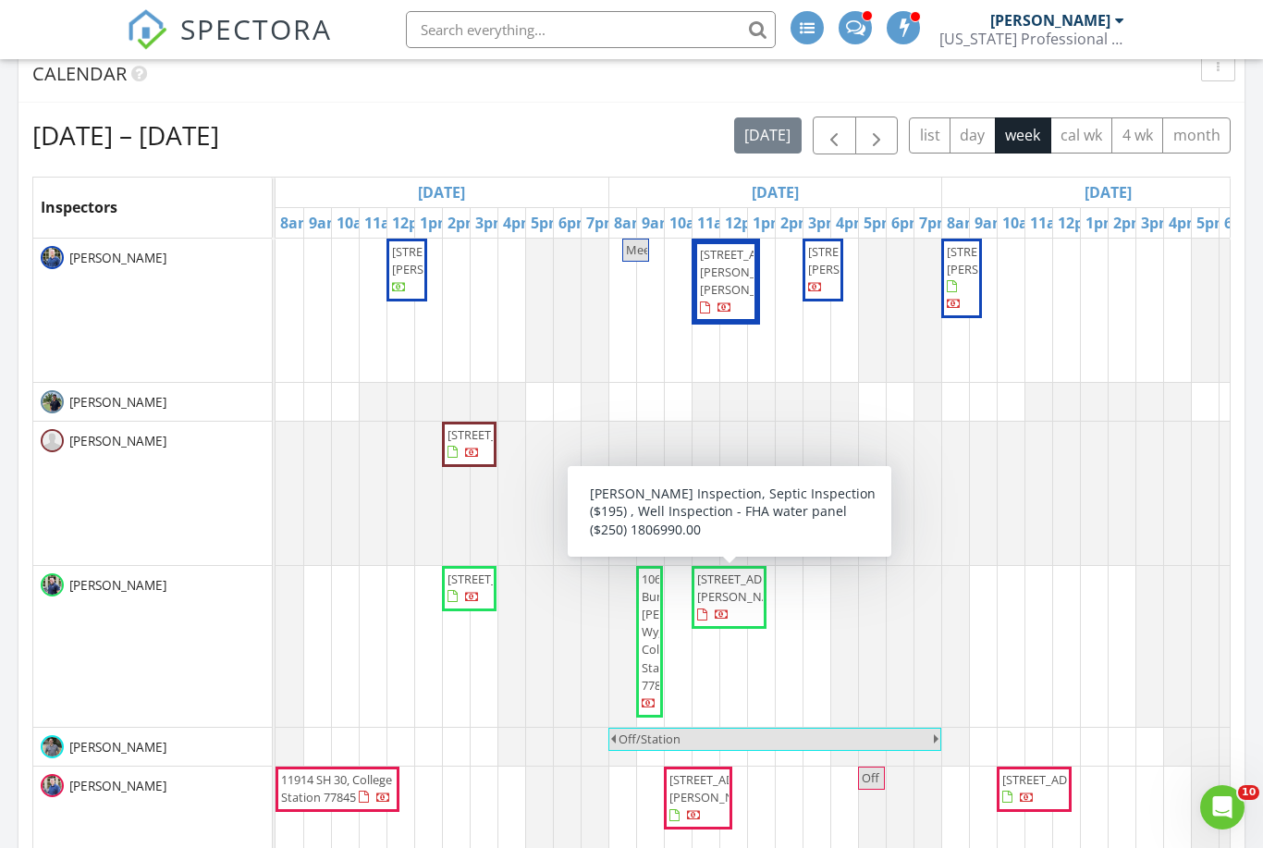
click at [716, 605] on span "6055 Cedar Hill Rd, Brenham 77833" at bounding box center [749, 587] width 104 height 34
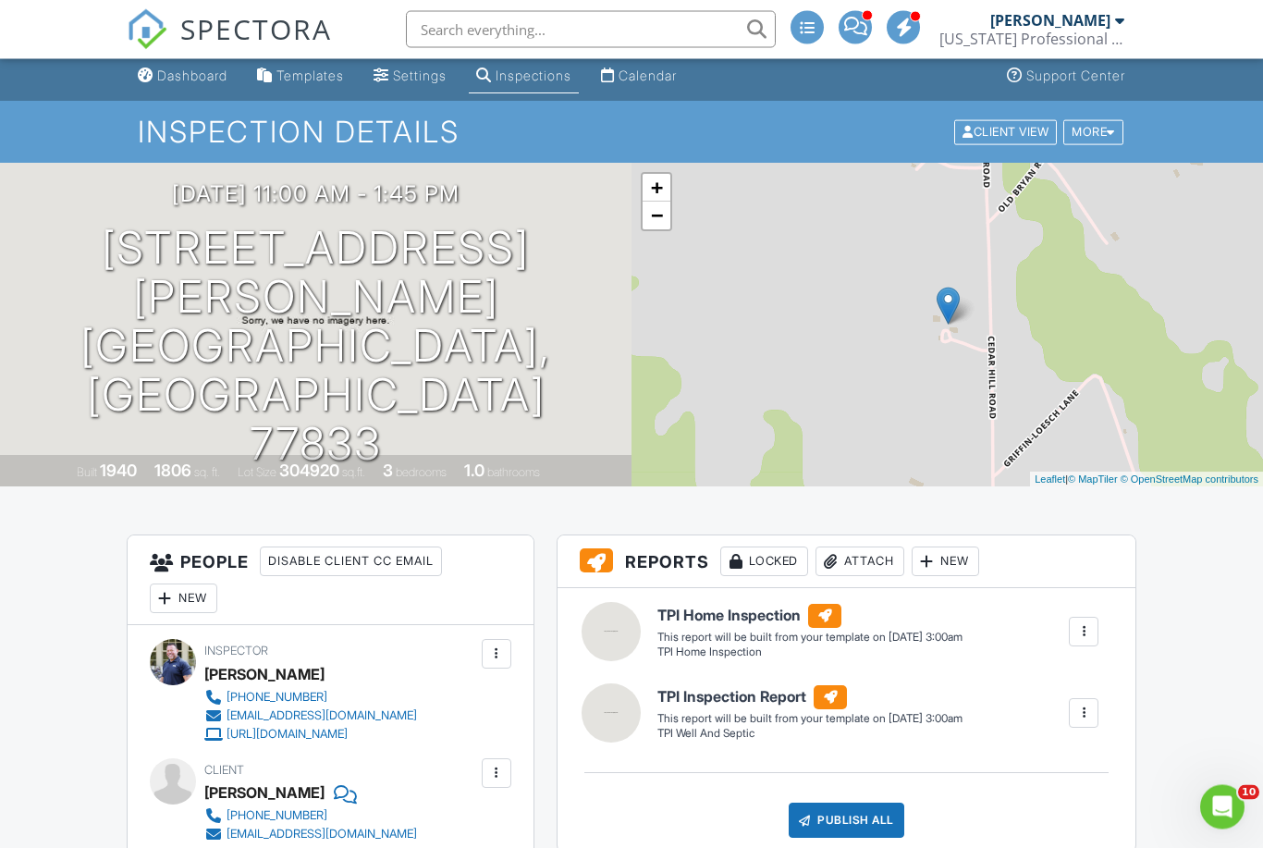
scroll to position [7, 0]
